Goal: Navigation & Orientation: Find specific page/section

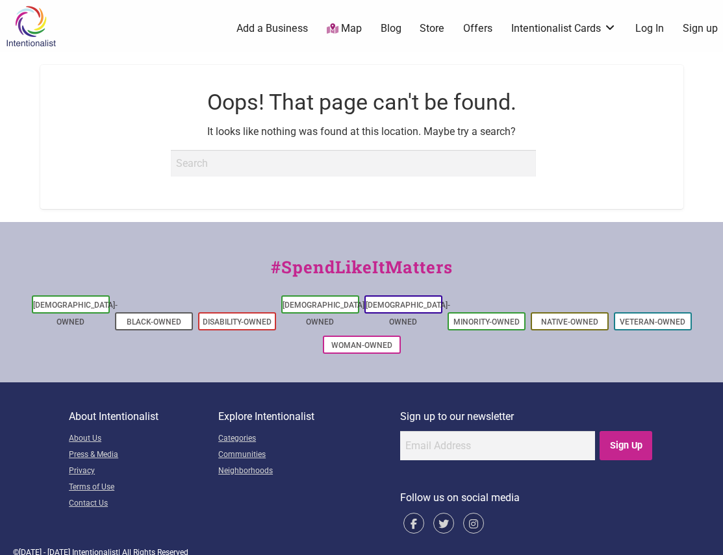
click at [431, 27] on link "Store" at bounding box center [432, 28] width 25 height 14
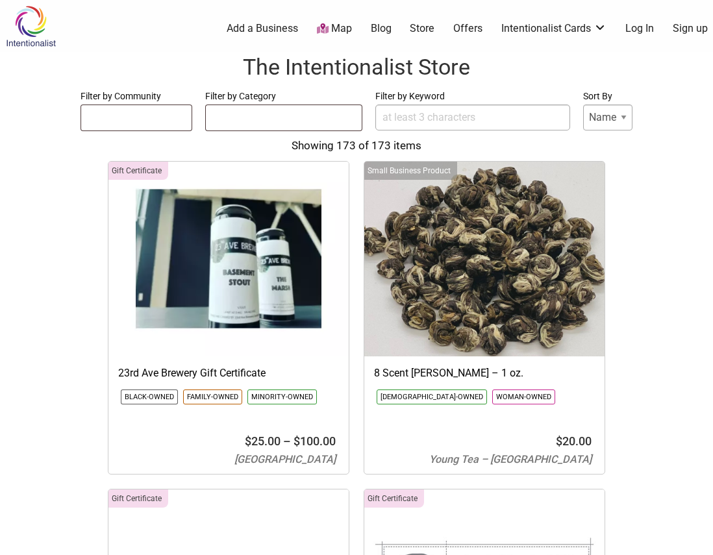
select select
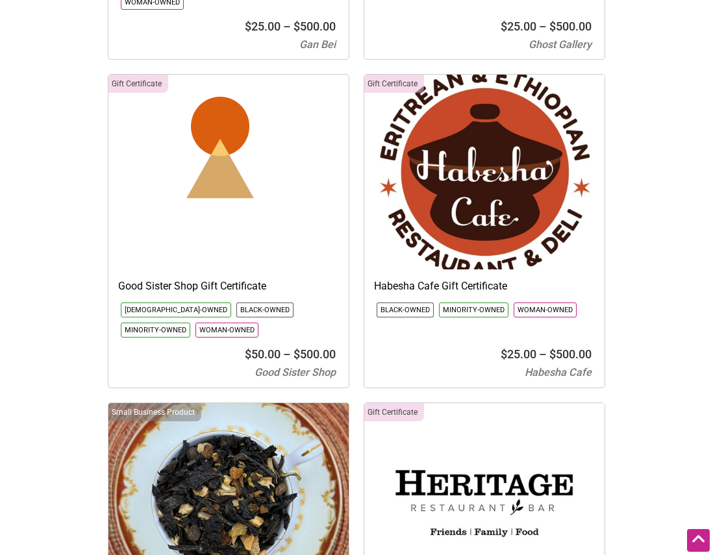
scroll to position [10521, 0]
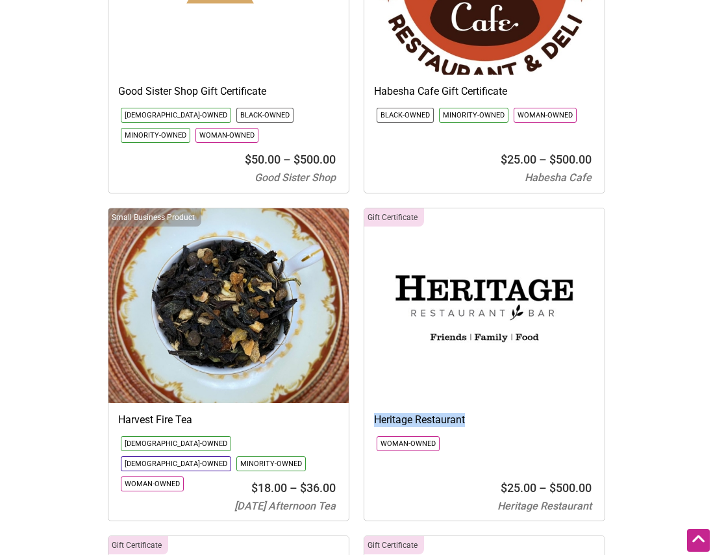
drag, startPoint x: 480, startPoint y: 352, endPoint x: 377, endPoint y: 357, distance: 103.4
click at [377, 413] on h3 "Heritage Restaurant" at bounding box center [484, 420] width 221 height 14
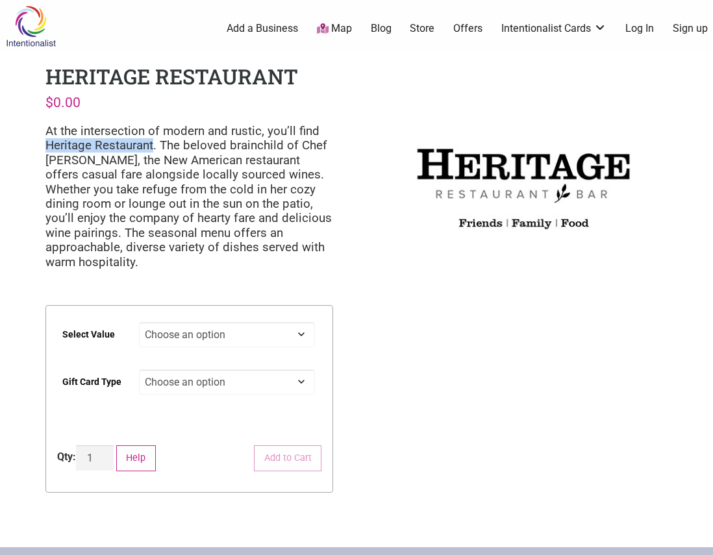
drag, startPoint x: 154, startPoint y: 145, endPoint x: 37, endPoint y: 145, distance: 116.9
click at [37, 145] on div "Heritage Restaurant $ 0.00 At the intersection of modern and rustic, you’ll fin…" at bounding box center [189, 288] width 308 height 473
copy p "Heritage Restaurant"
click at [297, 322] on select "Choose an option $25 $50 $100 $200 $500" at bounding box center [227, 334] width 177 height 25
click at [450, 267] on img at bounding box center [524, 184] width 288 height 245
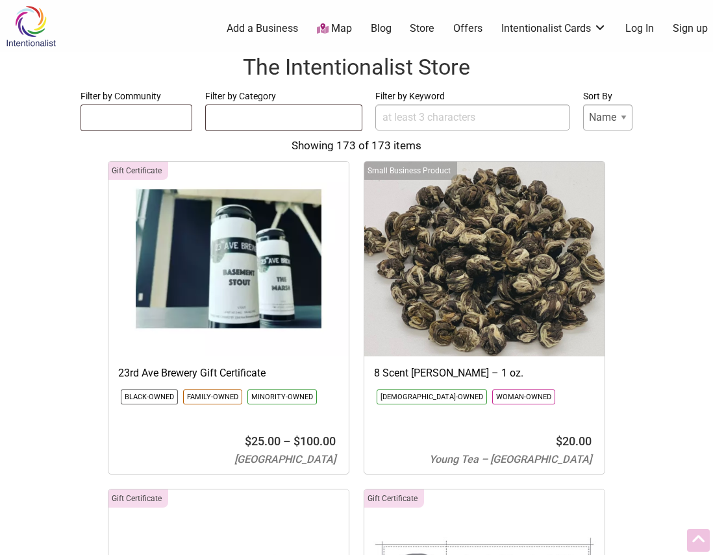
select select
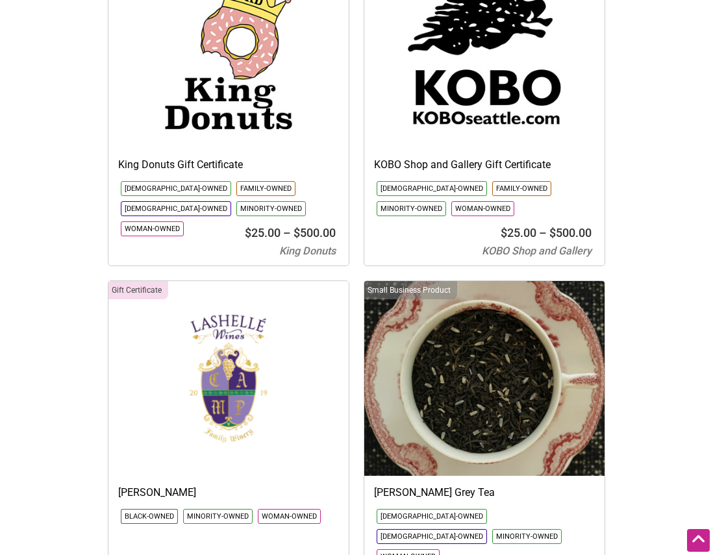
scroll to position [12470, 0]
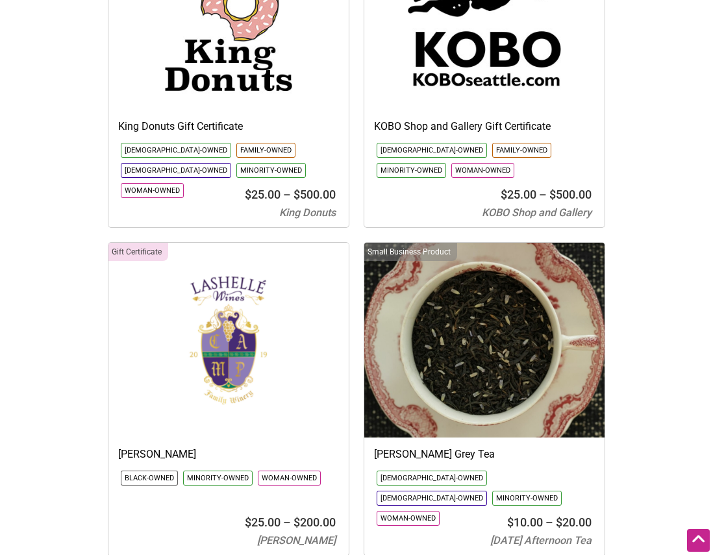
click at [176, 243] on img at bounding box center [228, 340] width 240 height 195
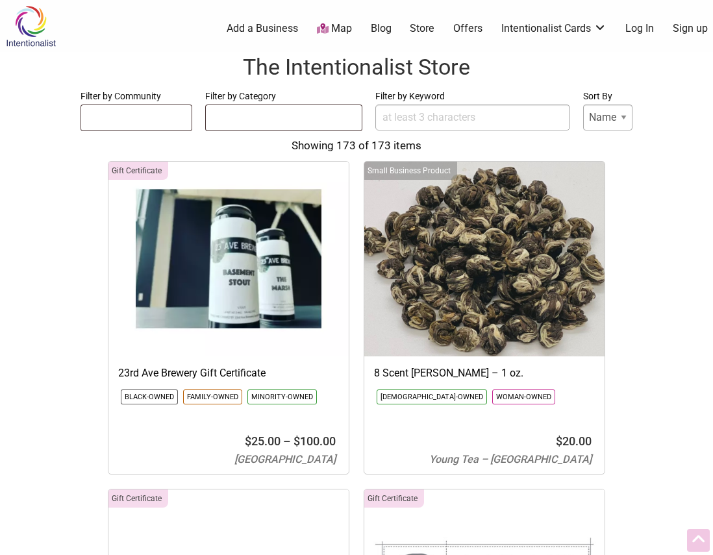
select select
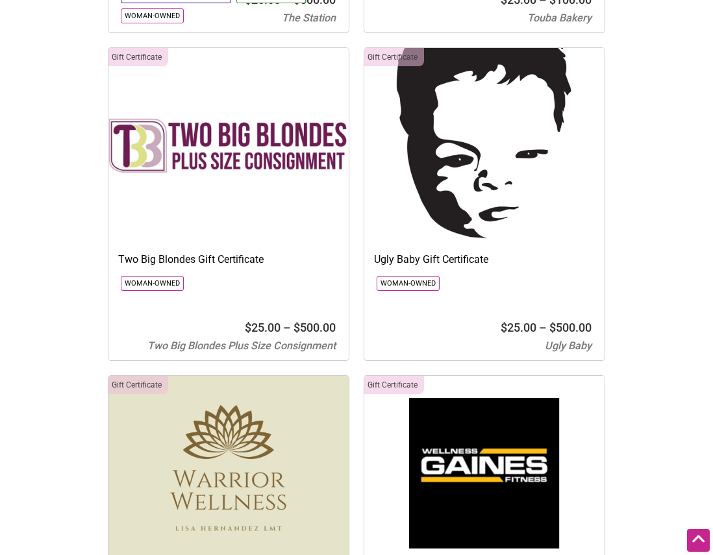
scroll to position [26758, 0]
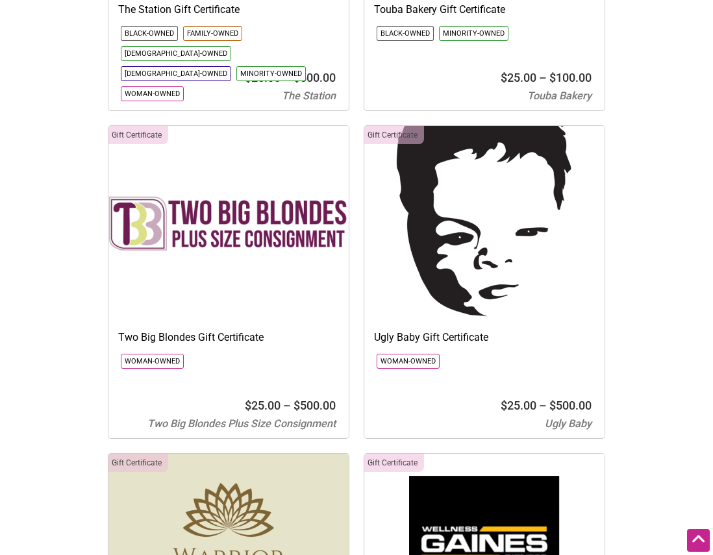
drag, startPoint x: 289, startPoint y: 205, endPoint x: 257, endPoint y: 201, distance: 32.6
click at [257, 201] on img at bounding box center [228, 223] width 240 height 195
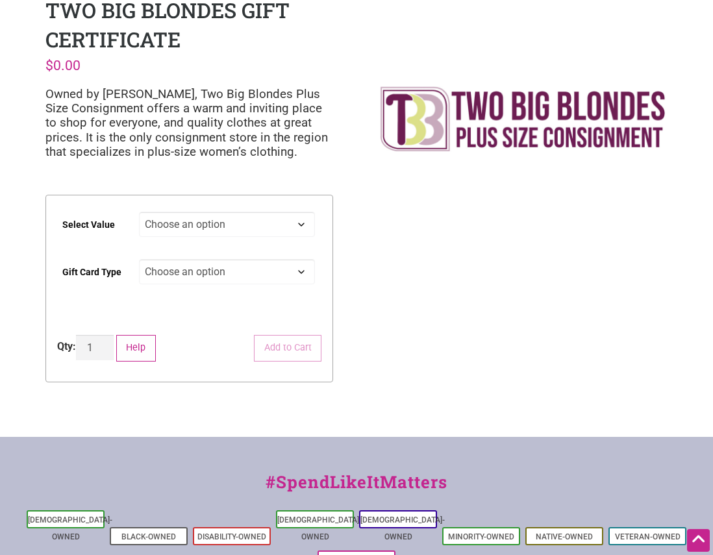
scroll to position [65, 0]
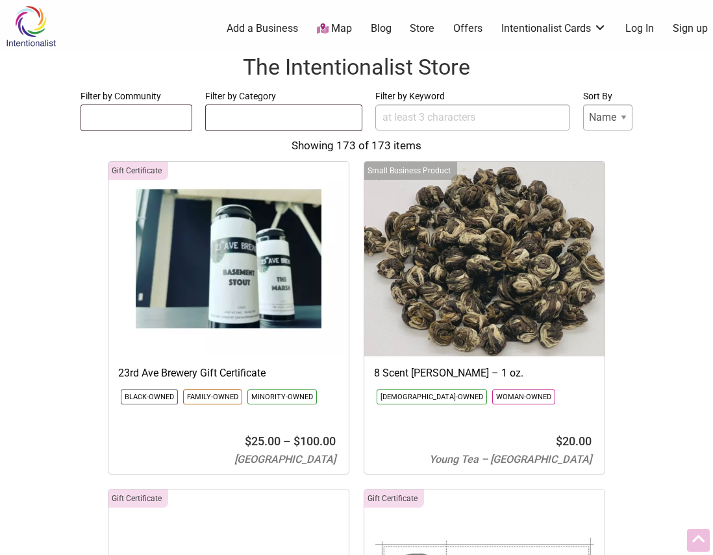
select select
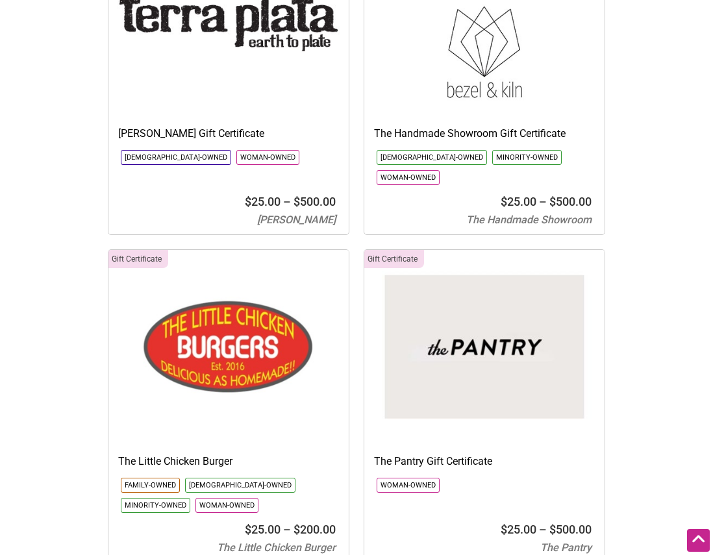
scroll to position [25588, 0]
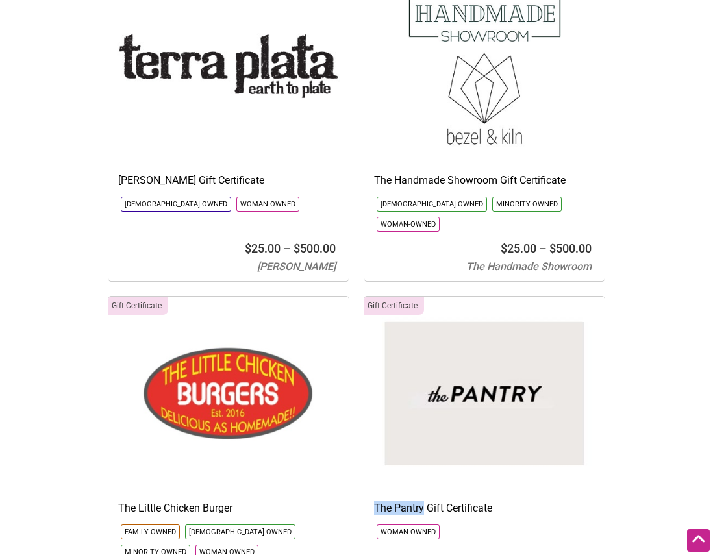
drag, startPoint x: 422, startPoint y: 422, endPoint x: 375, endPoint y: 422, distance: 47.4
click at [375, 501] on h3 "The Pantry Gift Certificate" at bounding box center [484, 508] width 221 height 14
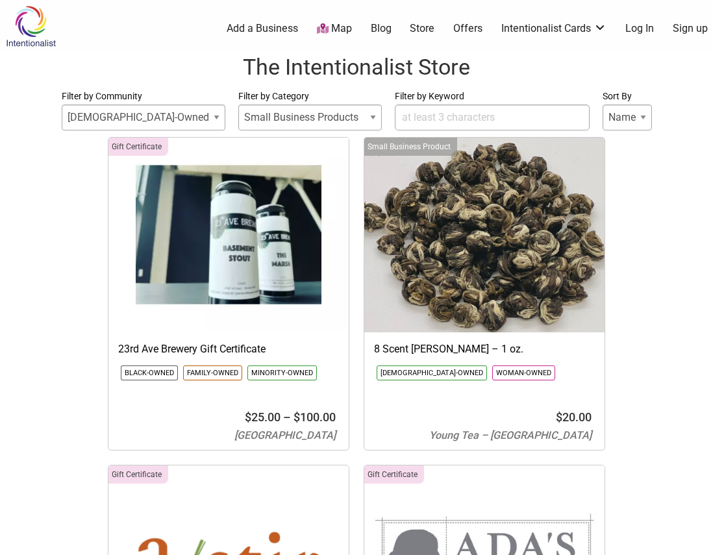
select select
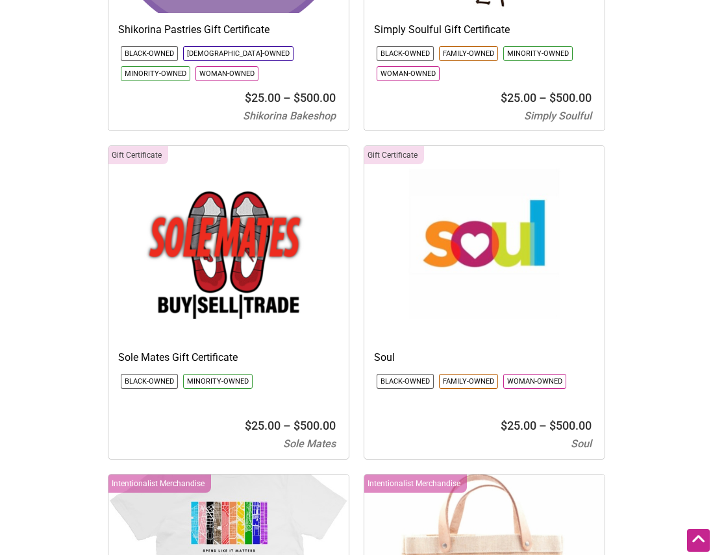
scroll to position [23705, 0]
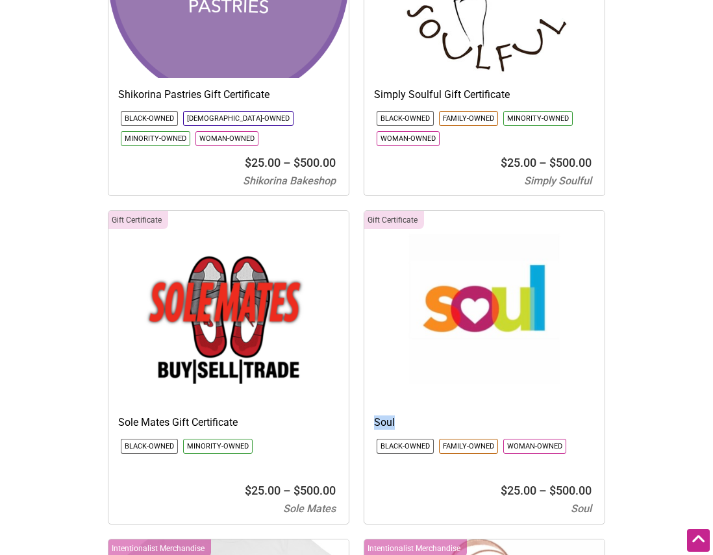
drag, startPoint x: 399, startPoint y: 338, endPoint x: 374, endPoint y: 338, distance: 24.7
click at [374, 416] on h3 "Soul" at bounding box center [484, 423] width 221 height 14
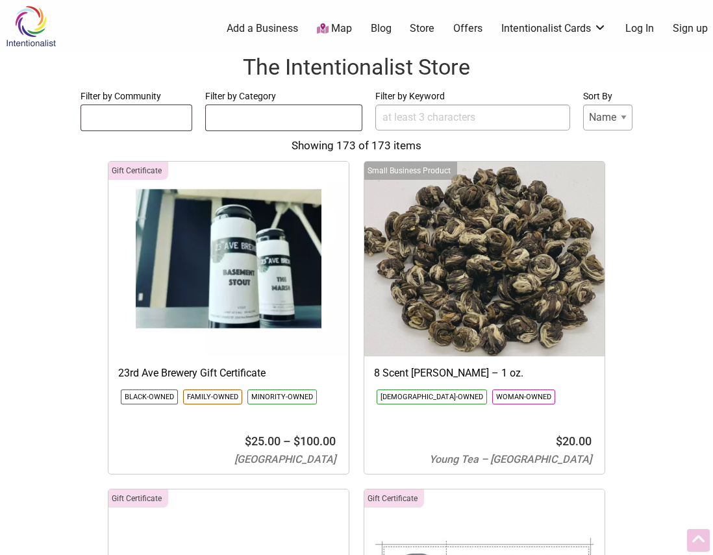
select select
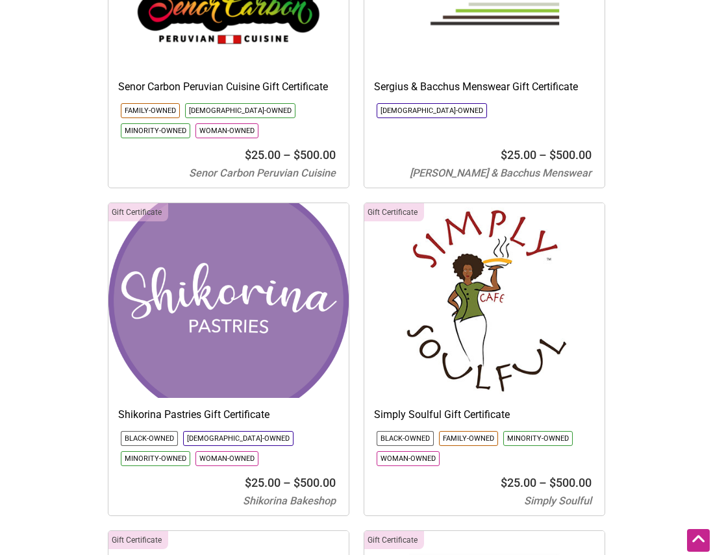
scroll to position [23380, 0]
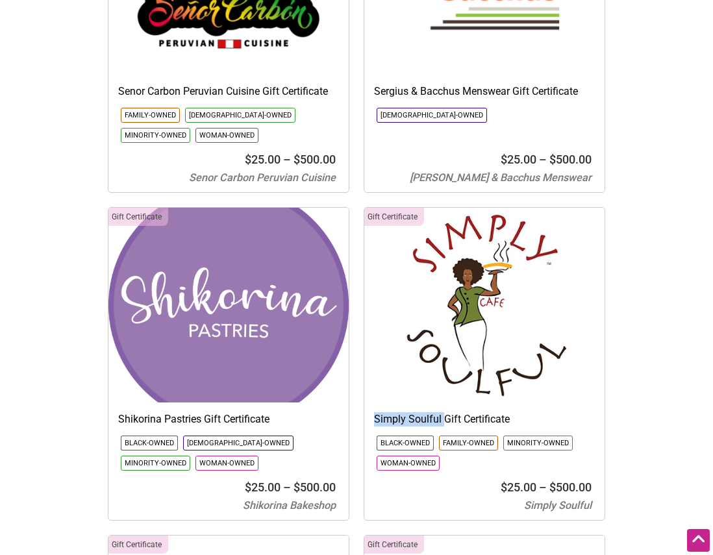
drag, startPoint x: 442, startPoint y: 334, endPoint x: 374, endPoint y: 334, distance: 67.5
click at [374, 412] on h3 "Simply Soulful Gift Certificate" at bounding box center [484, 419] width 221 height 14
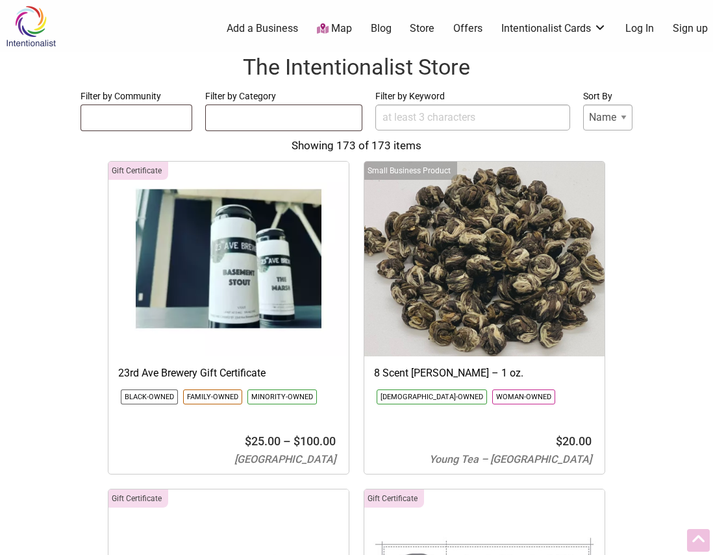
select select
click at [339, 26] on link "Map" at bounding box center [334, 28] width 35 height 15
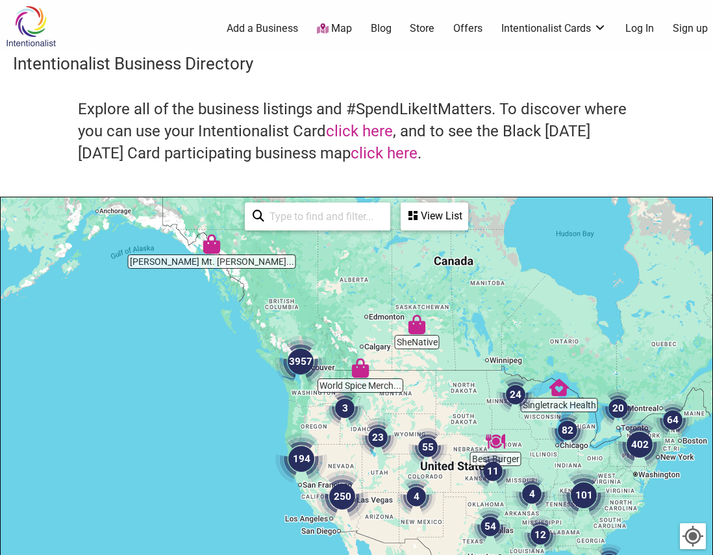
click at [364, 373] on img "World Spice Merchants" at bounding box center [360, 368] width 19 height 19
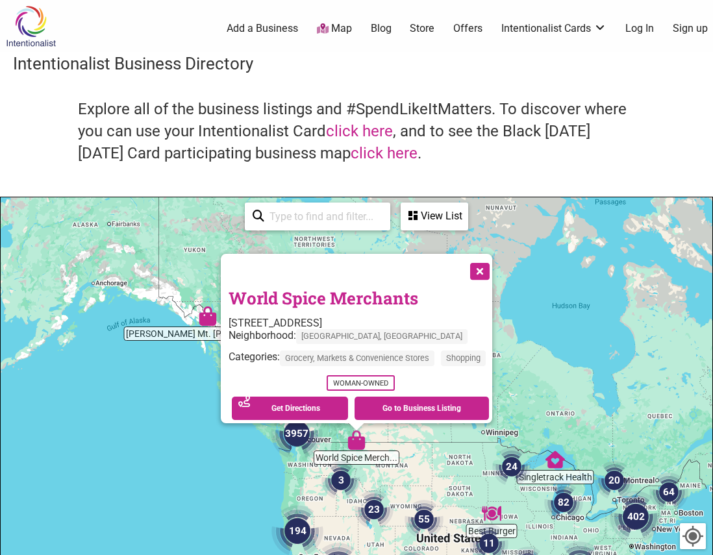
click at [492, 260] on button "Close" at bounding box center [478, 270] width 32 height 32
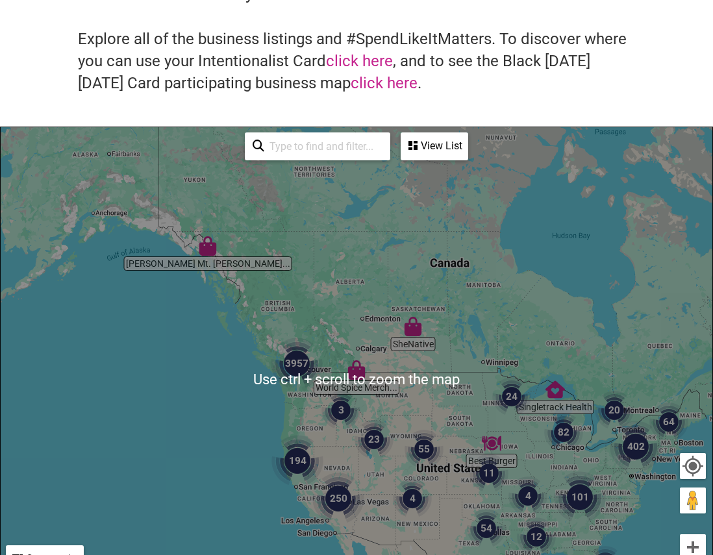
scroll to position [260, 0]
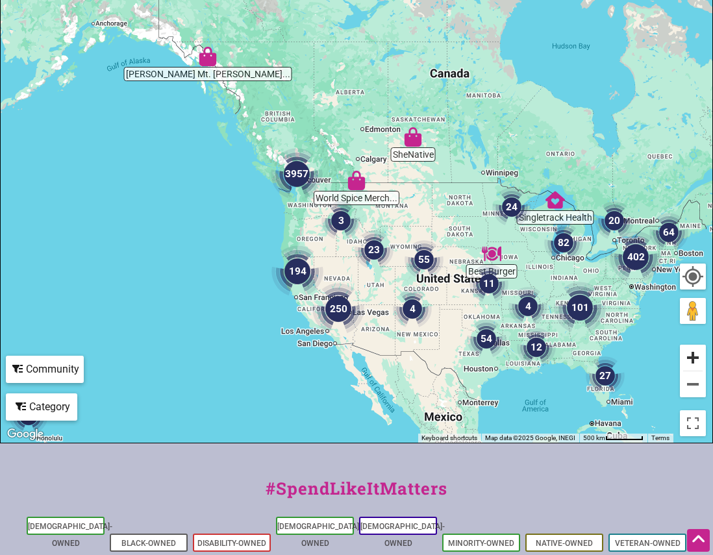
click at [694, 362] on button "Zoom in" at bounding box center [693, 358] width 26 height 26
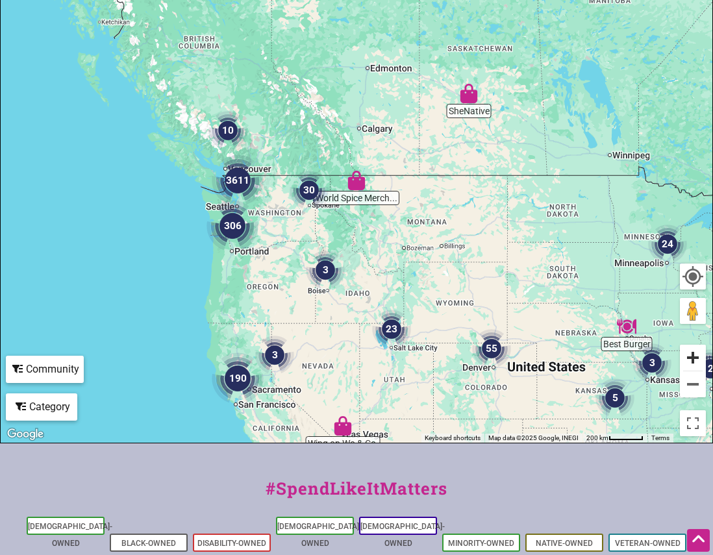
click at [695, 359] on button "Zoom in" at bounding box center [693, 358] width 26 height 26
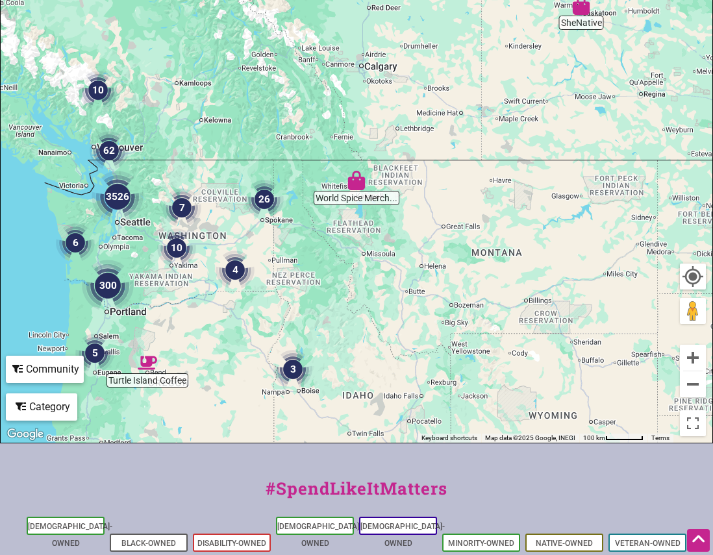
click at [236, 270] on img "4" at bounding box center [235, 270] width 39 height 39
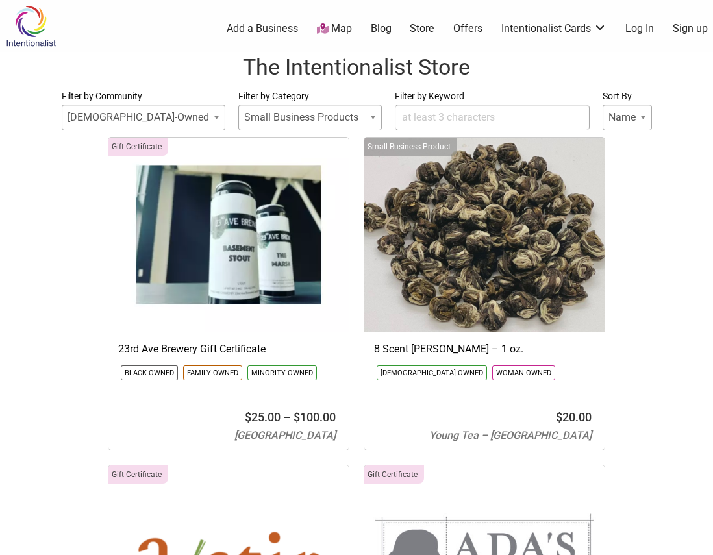
select select
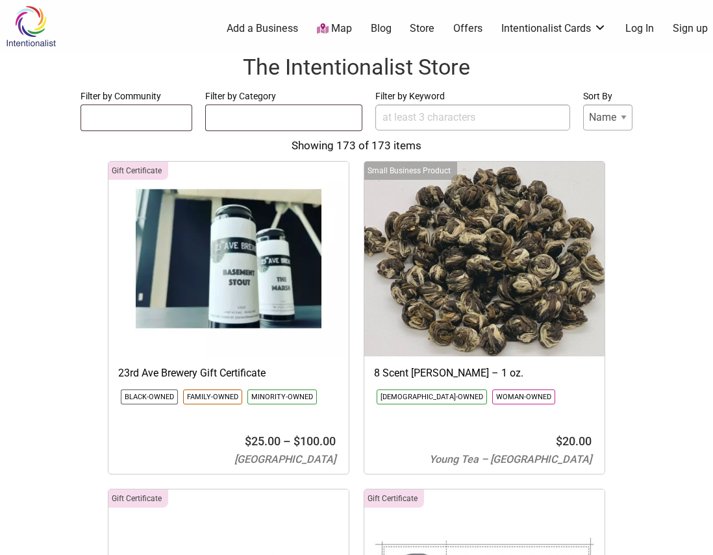
click at [347, 27] on link "Map" at bounding box center [334, 28] width 35 height 15
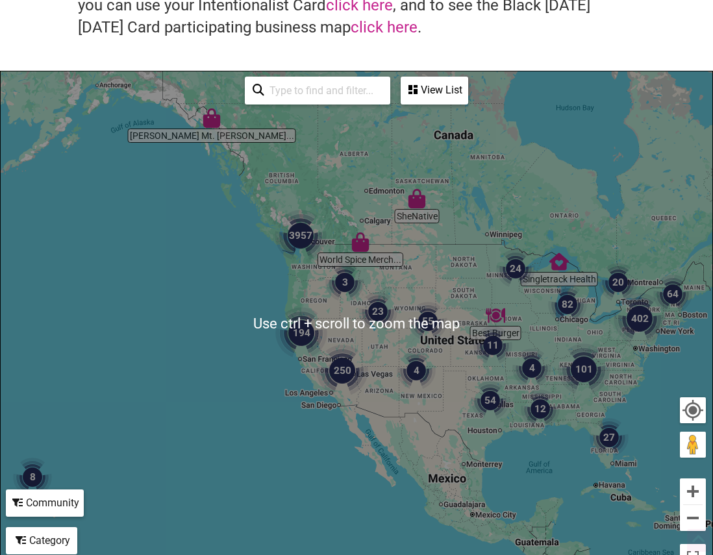
scroll to position [195, 0]
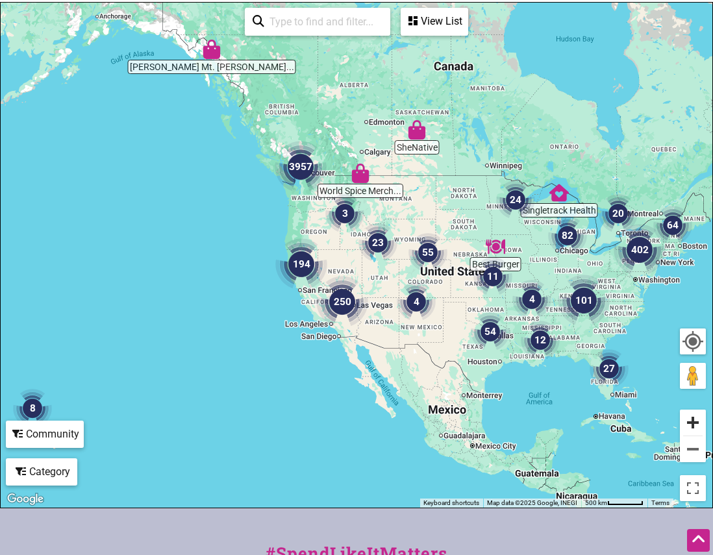
click at [692, 422] on button "Zoom in" at bounding box center [693, 423] width 26 height 26
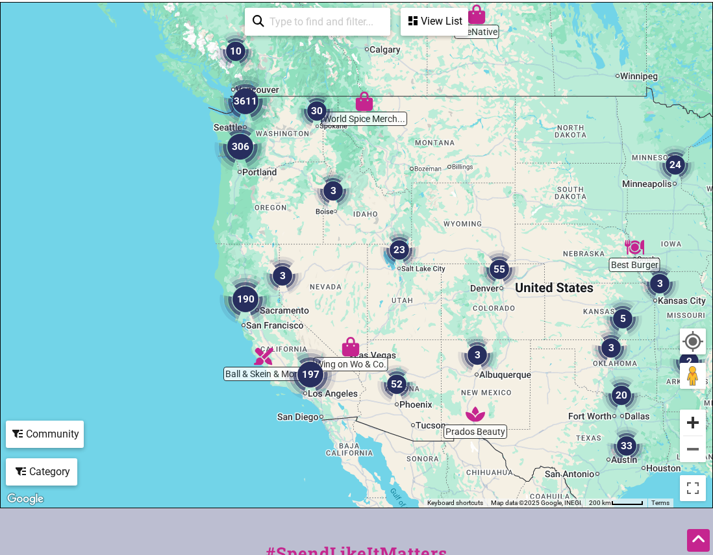
click at [692, 422] on button "Zoom in" at bounding box center [693, 423] width 26 height 26
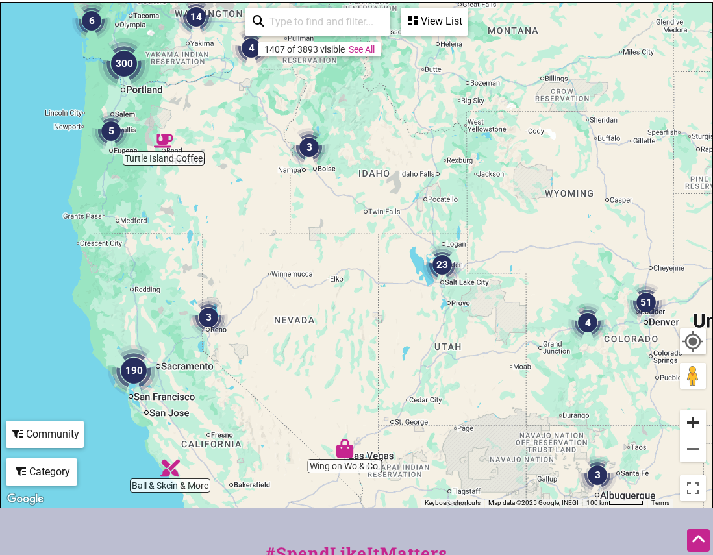
click at [692, 422] on button "Zoom in" at bounding box center [693, 423] width 26 height 26
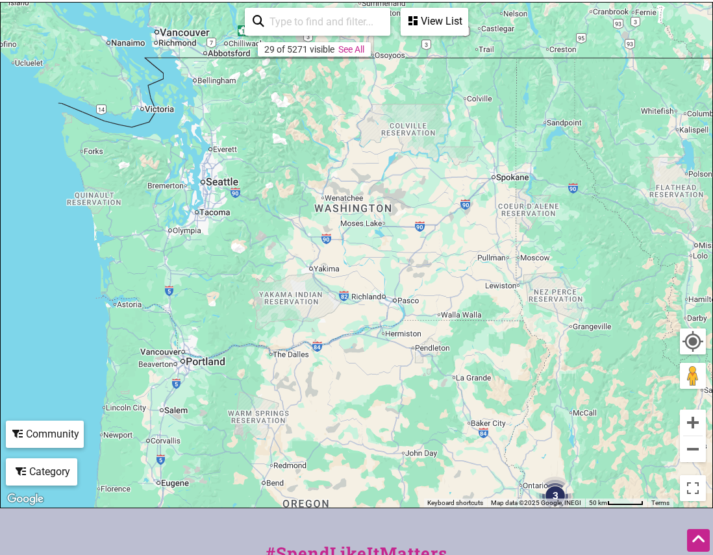
drag, startPoint x: 202, startPoint y: 155, endPoint x: 499, endPoint y: 577, distance: 515.5
click at [499, 360] on html "× Menu 0 Add a Business Map Blog Store Offers Intentionalist Cards Buy Black Ca…" at bounding box center [356, 82] width 713 height 555
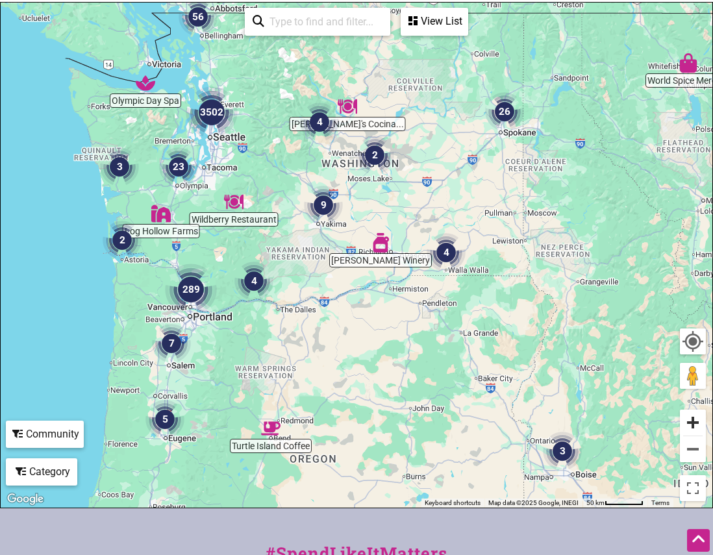
click at [694, 422] on button "Zoom in" at bounding box center [693, 423] width 26 height 26
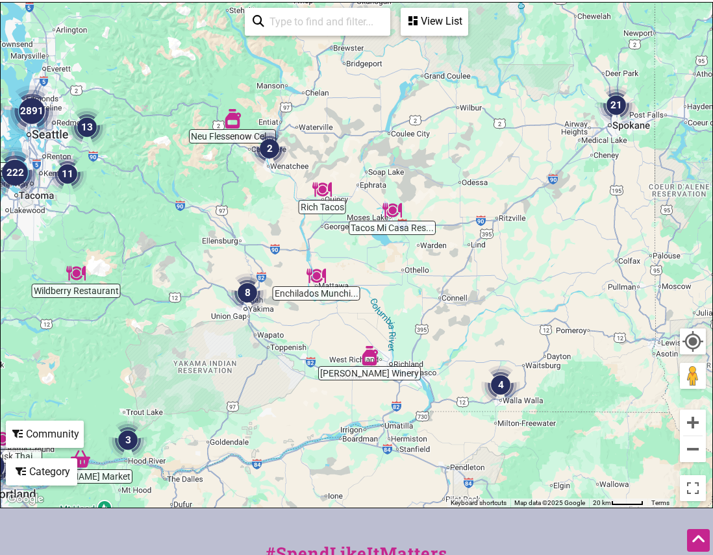
drag, startPoint x: 441, startPoint y: 79, endPoint x: 406, endPoint y: 199, distance: 125.2
click at [406, 199] on div "To navigate, press the arrow keys." at bounding box center [357, 255] width 712 height 505
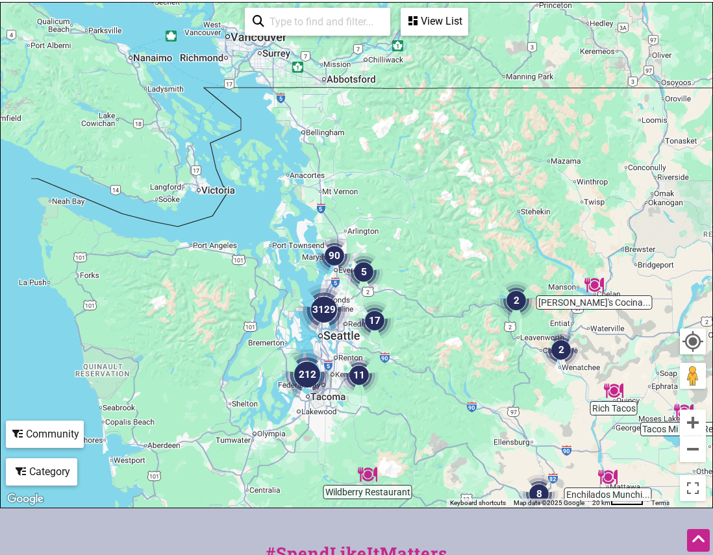
drag, startPoint x: 338, startPoint y: 239, endPoint x: 631, endPoint y: 442, distance: 356.5
click at [631, 442] on div "To navigate, press the arrow keys." at bounding box center [357, 255] width 712 height 505
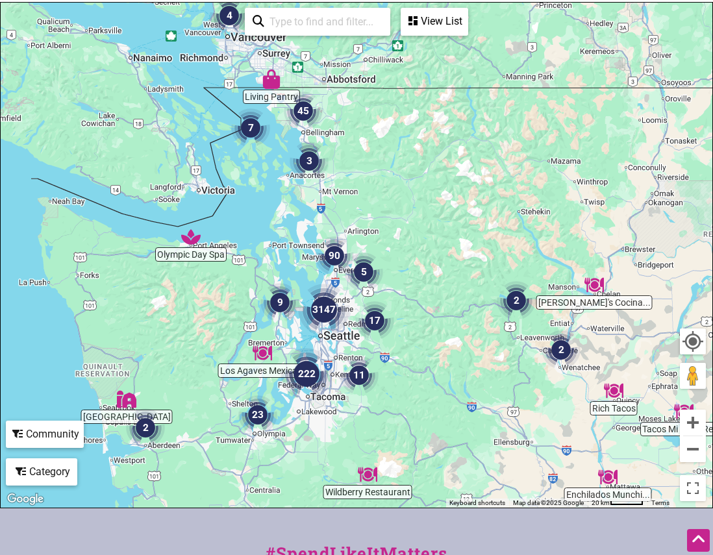
click at [375, 320] on img "17" at bounding box center [374, 320] width 39 height 39
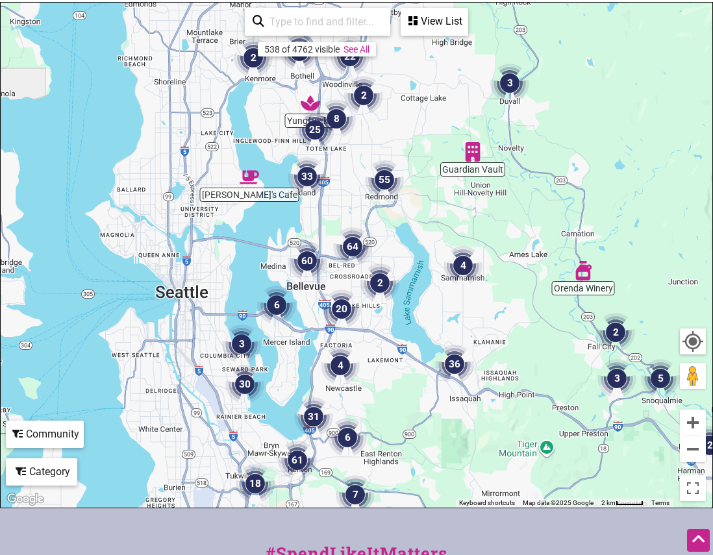
drag, startPoint x: 218, startPoint y: 292, endPoint x: 457, endPoint y: 325, distance: 240.6
click at [457, 325] on div "To navigate, press the arrow keys." at bounding box center [357, 255] width 712 height 505
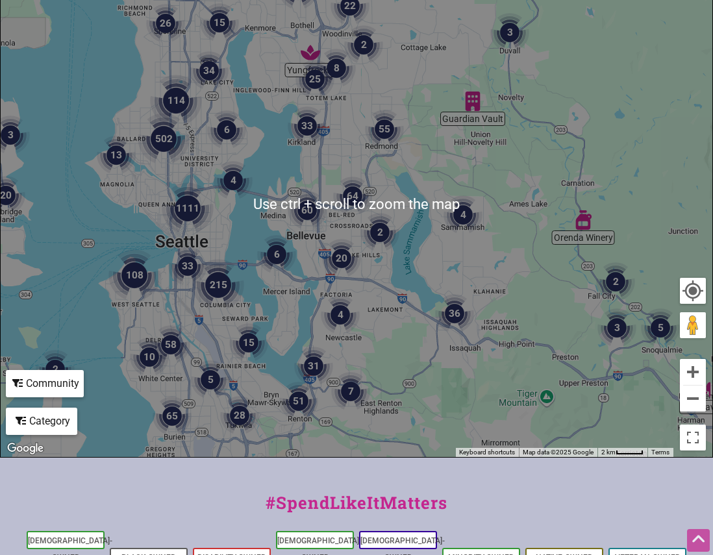
scroll to position [260, 0]
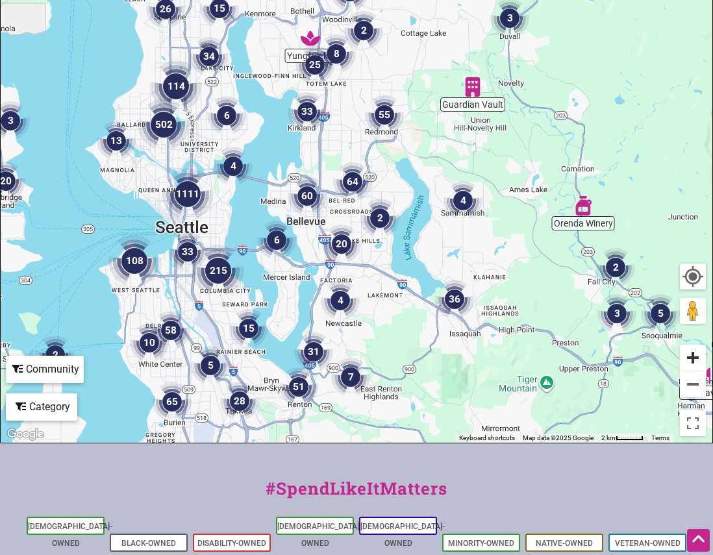
click at [694, 361] on button "Zoom in" at bounding box center [693, 358] width 26 height 26
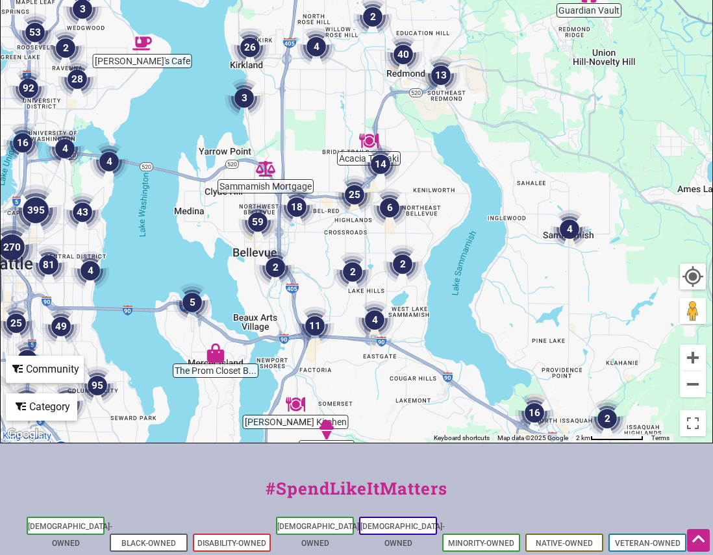
click at [351, 271] on img "2" at bounding box center [352, 272] width 39 height 39
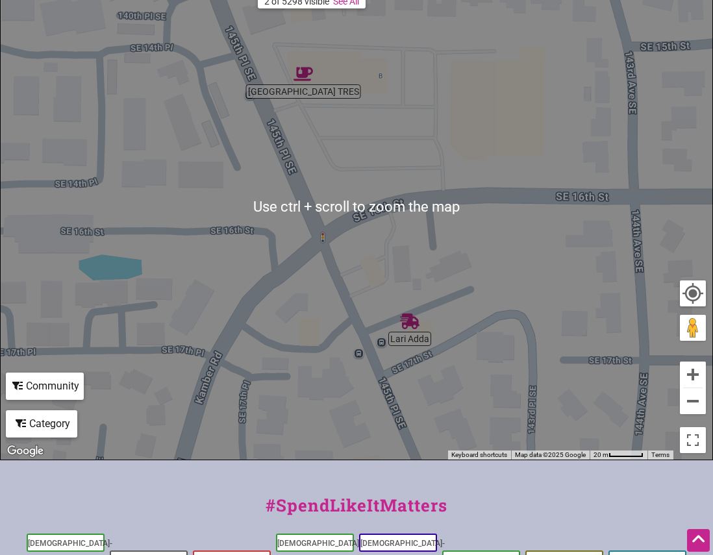
scroll to position [221, 0]
